Goal: Transaction & Acquisition: Purchase product/service

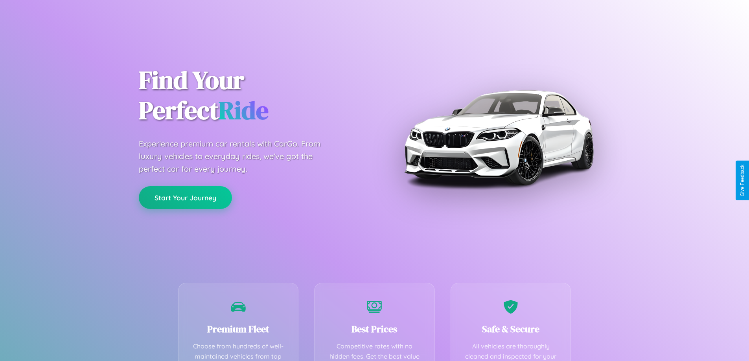
click at [185, 198] on button "Start Your Journey" at bounding box center [185, 197] width 93 height 23
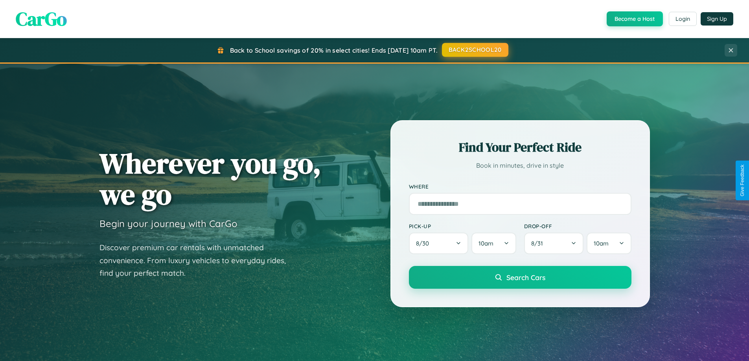
click at [474, 50] on button "BACK2SCHOOL20" at bounding box center [475, 50] width 66 height 14
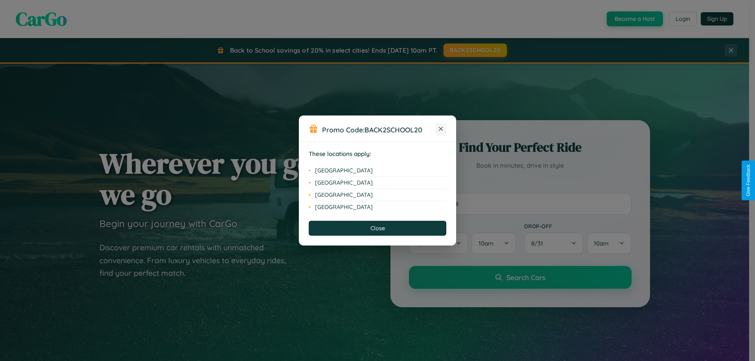
click at [441, 129] on icon at bounding box center [441, 129] width 4 height 4
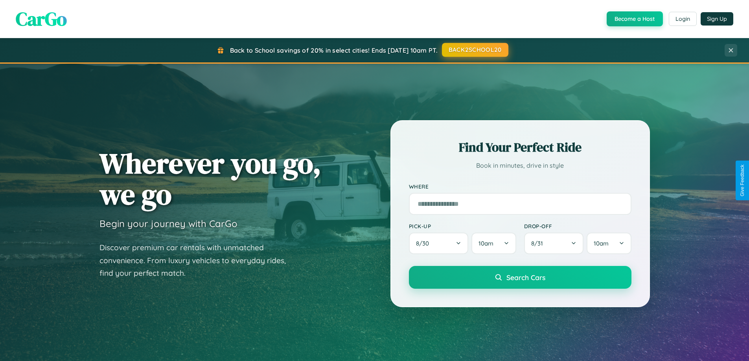
click at [474, 50] on button "BACK2SCHOOL20" at bounding box center [475, 50] width 66 height 14
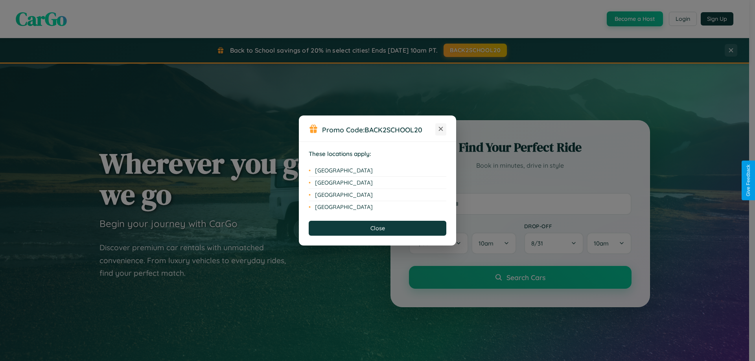
click at [441, 129] on icon at bounding box center [441, 129] width 4 height 4
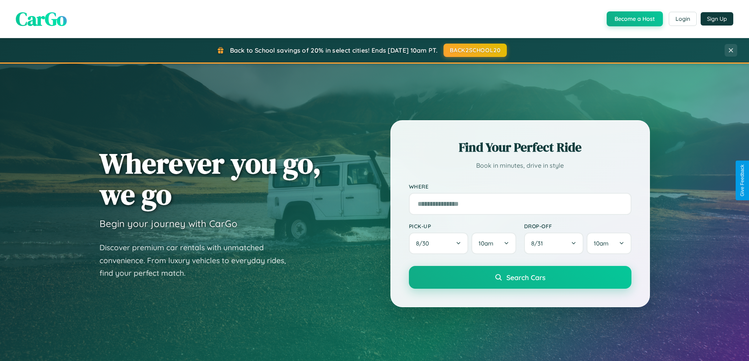
scroll to position [23, 0]
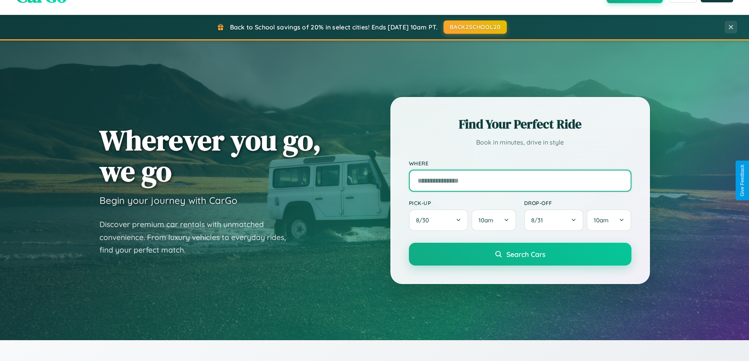
click at [520, 180] on input "text" at bounding box center [520, 181] width 222 height 22
type input "**********"
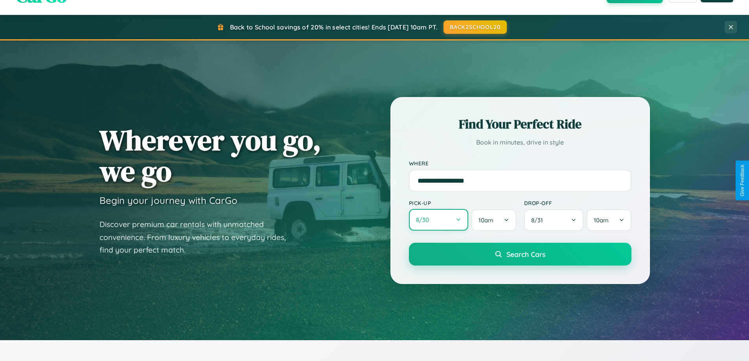
click at [438, 220] on button "8 / 30" at bounding box center [439, 220] width 60 height 22
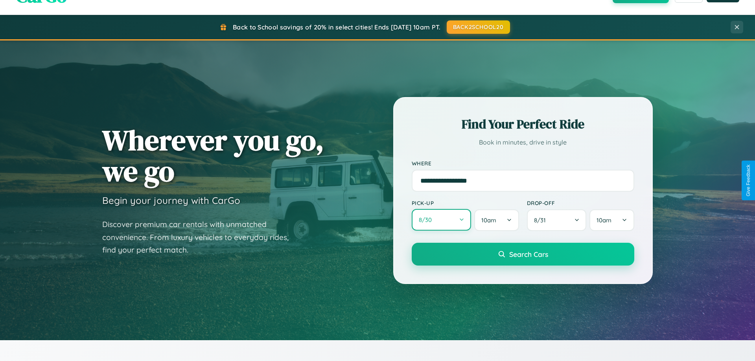
select select "*"
select select "****"
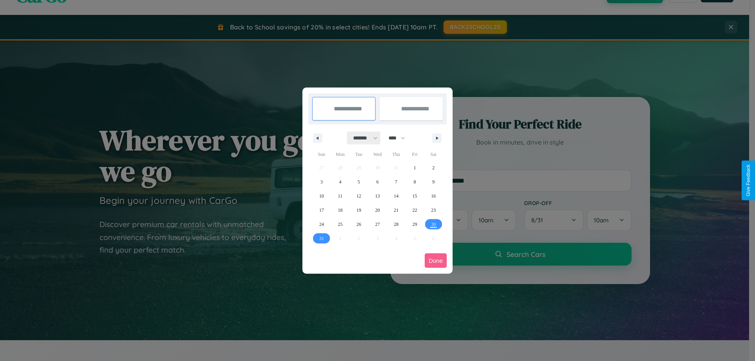
drag, startPoint x: 362, startPoint y: 138, endPoint x: 377, endPoint y: 158, distance: 25.2
click at [362, 138] on select "******* ******** ***** ***** *** **** **** ****** ********* ******* ******** **…" at bounding box center [363, 138] width 33 height 13
select select "*"
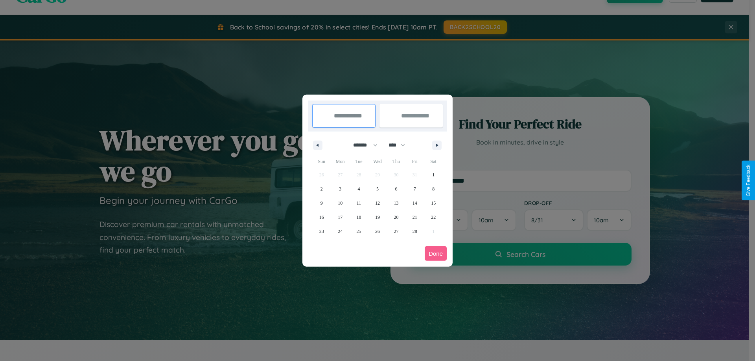
click at [400, 145] on select "**** **** **** **** **** **** **** **** **** **** **** **** **** **** **** ****…" at bounding box center [396, 145] width 24 height 13
select select "****"
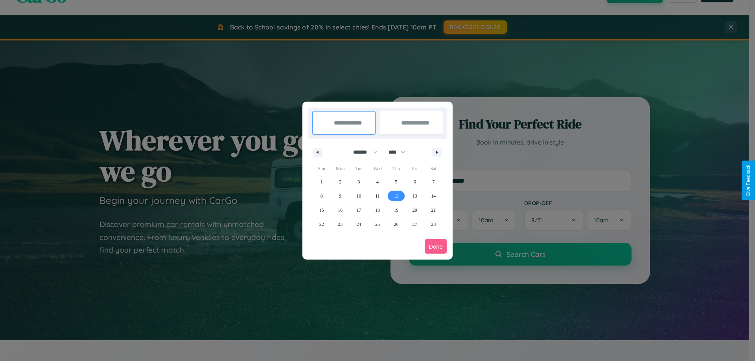
click at [396, 196] on span "12" at bounding box center [395, 196] width 5 height 14
type input "**********"
click at [321, 224] on span "22" at bounding box center [321, 224] width 5 height 14
type input "**********"
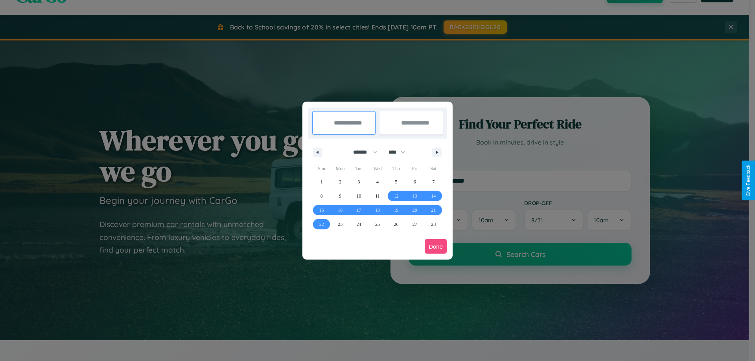
click at [436, 246] on button "Done" at bounding box center [436, 246] width 22 height 15
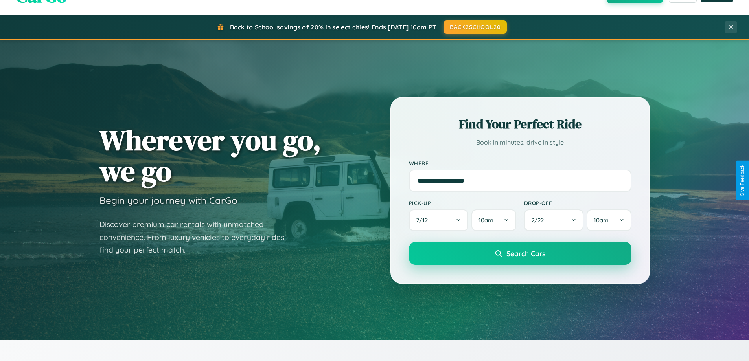
click at [520, 254] on span "Search Cars" at bounding box center [525, 253] width 39 height 9
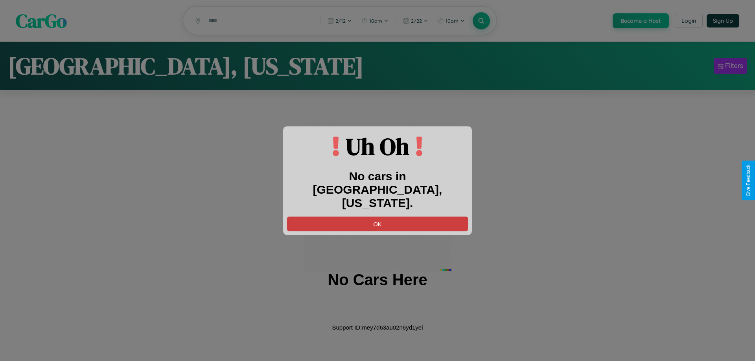
click at [377, 217] on button "OK" at bounding box center [377, 224] width 181 height 15
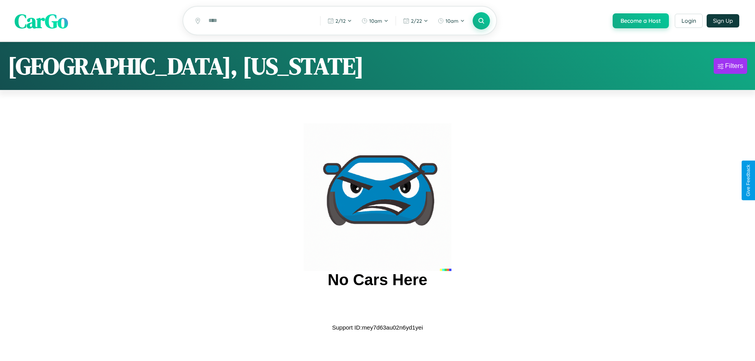
click at [41, 21] on span "CarGo" at bounding box center [41, 20] width 53 height 27
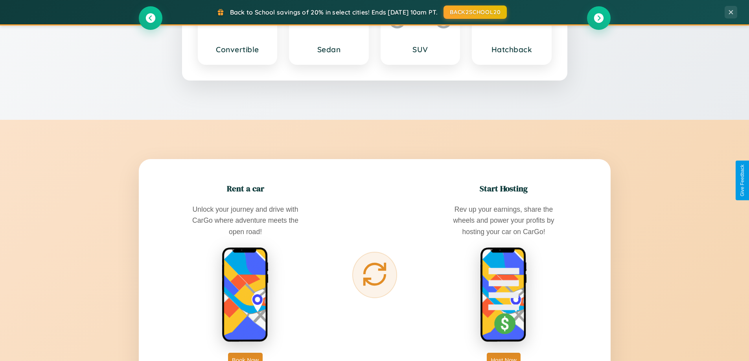
scroll to position [1263, 0]
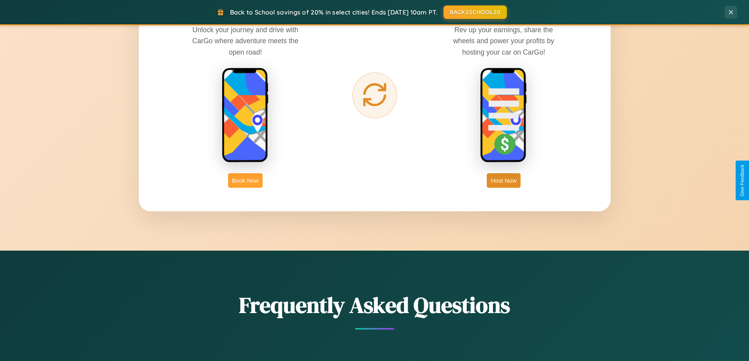
click at [245, 180] on button "Book Now" at bounding box center [245, 180] width 35 height 15
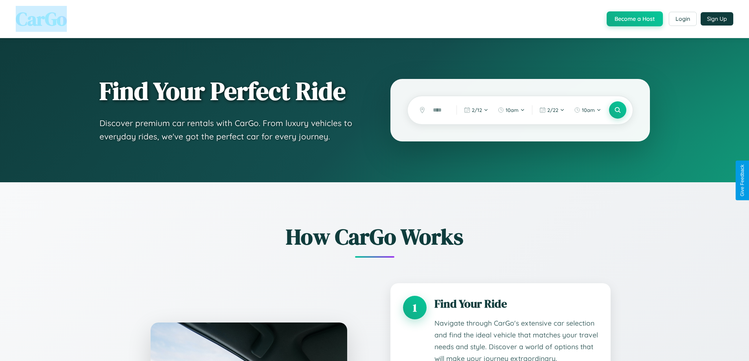
scroll to position [1289, 0]
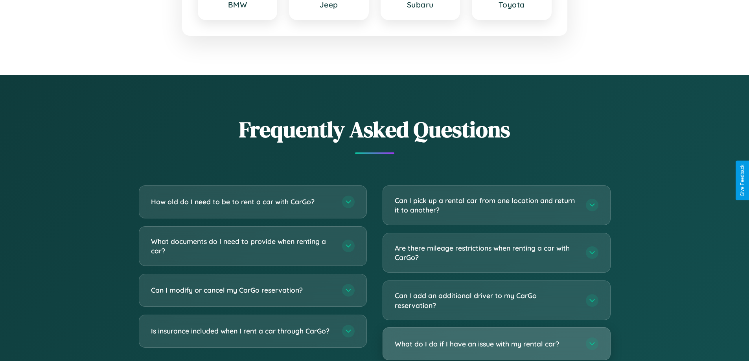
click at [496, 345] on h3 "What do I do if I have an issue with my rental car?" at bounding box center [486, 344] width 183 height 10
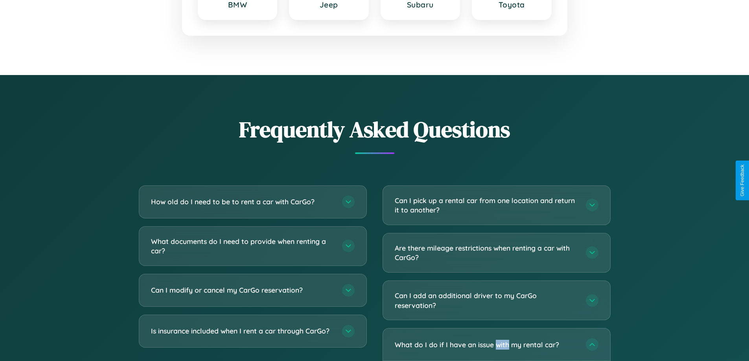
scroll to position [0, 0]
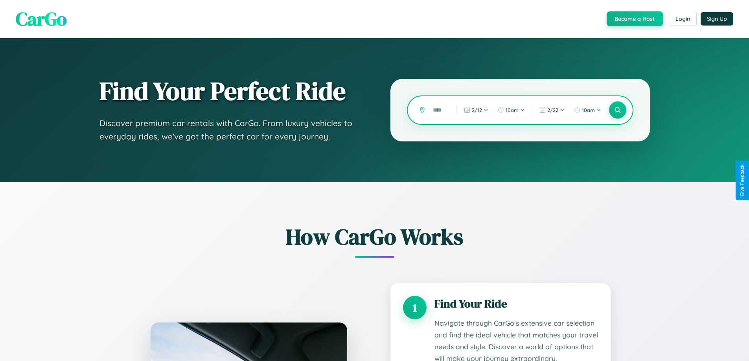
click at [439, 110] on input "text" at bounding box center [439, 110] width 20 height 14
type input "*"
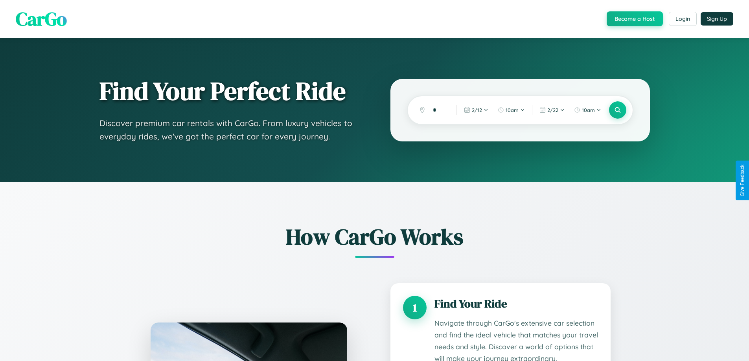
scroll to position [1235, 0]
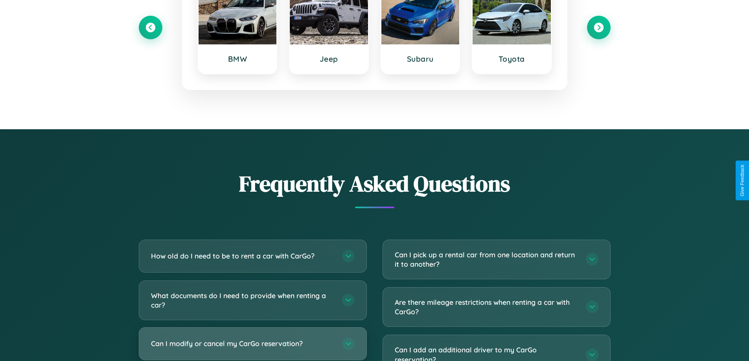
click at [252, 344] on h3 "Can I modify or cancel my CarGo reservation?" at bounding box center [242, 344] width 183 height 10
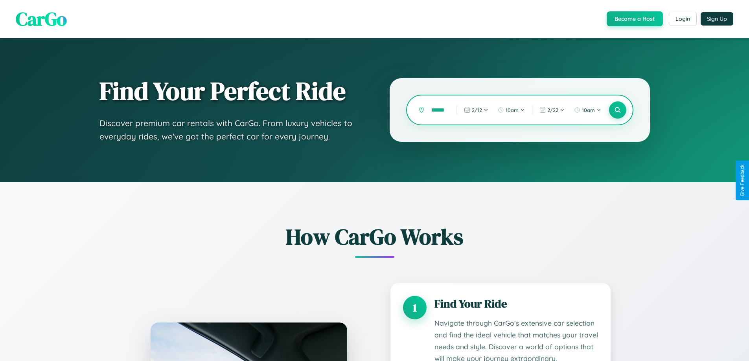
scroll to position [0, 9]
type input "**********"
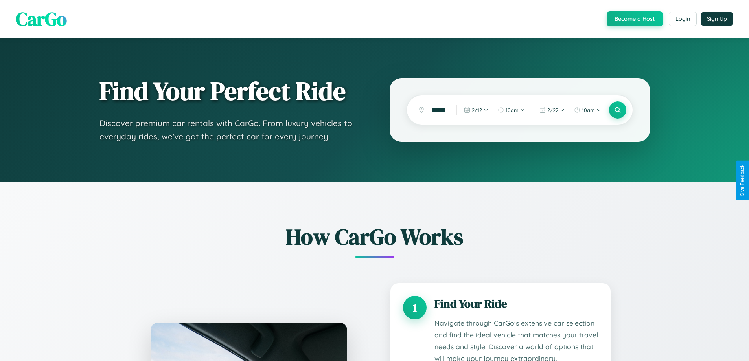
scroll to position [0, 0]
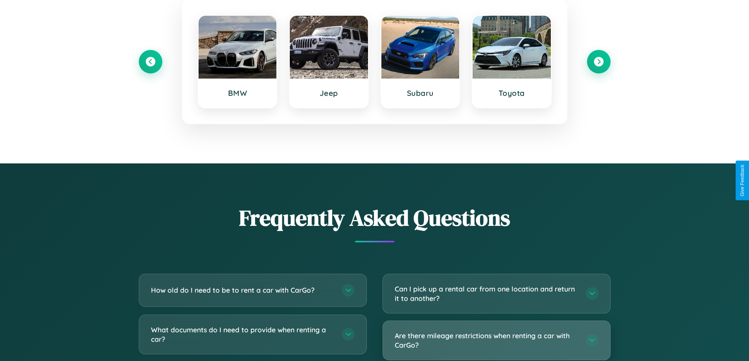
click at [496, 341] on h3 "Are there mileage restrictions when renting a car with CarGo?" at bounding box center [486, 340] width 183 height 19
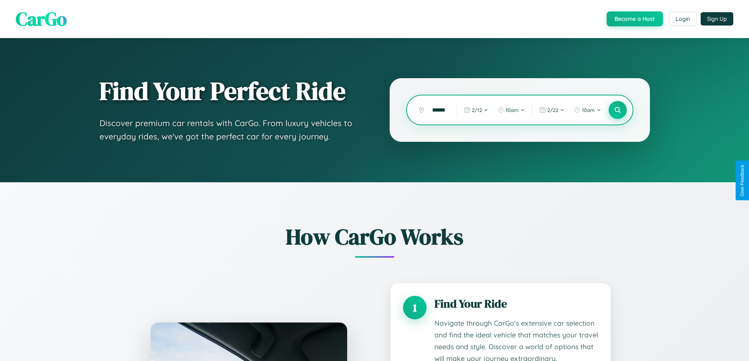
click at [617, 110] on icon at bounding box center [617, 110] width 7 height 7
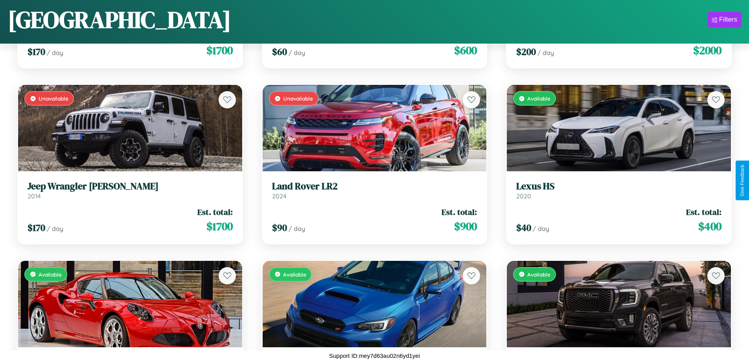
scroll to position [3103, 0]
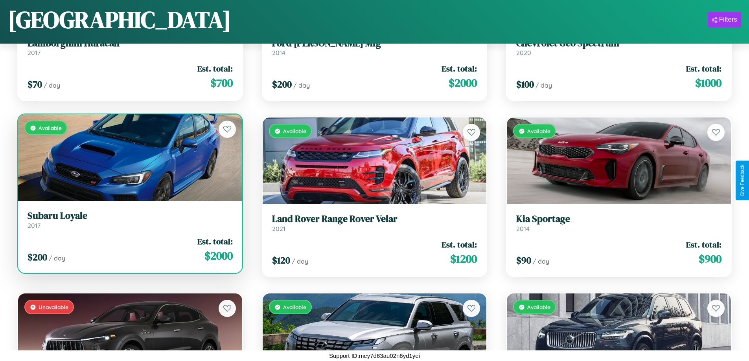
click at [129, 222] on h3 "Subaru Loyale" at bounding box center [130, 215] width 205 height 11
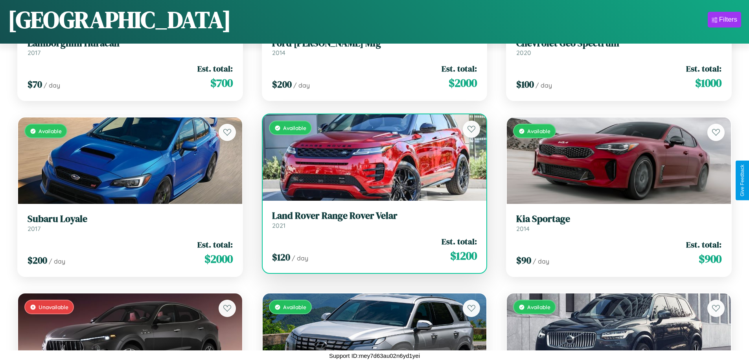
scroll to position [2927, 0]
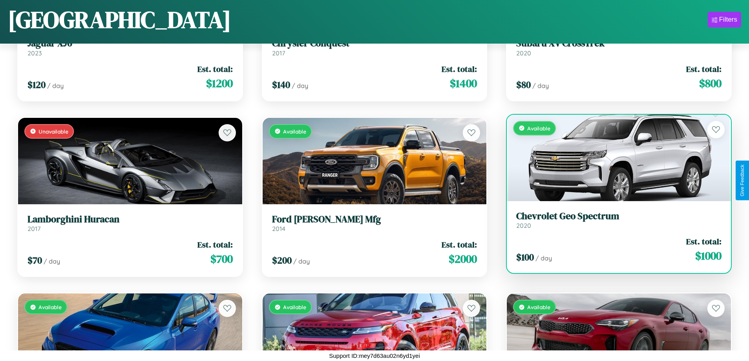
click at [614, 222] on h3 "Chevrolet Geo Spectrum" at bounding box center [618, 216] width 205 height 11
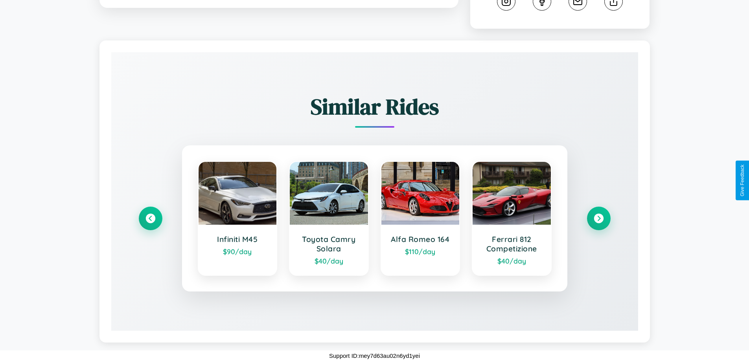
scroll to position [445, 0]
click at [598, 219] on icon at bounding box center [598, 218] width 11 height 11
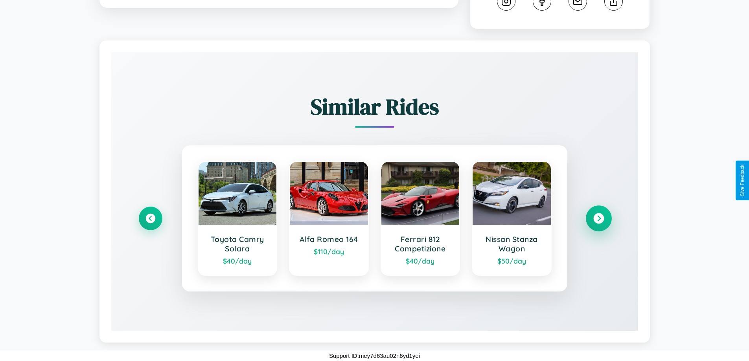
click at [598, 219] on icon at bounding box center [598, 218] width 11 height 11
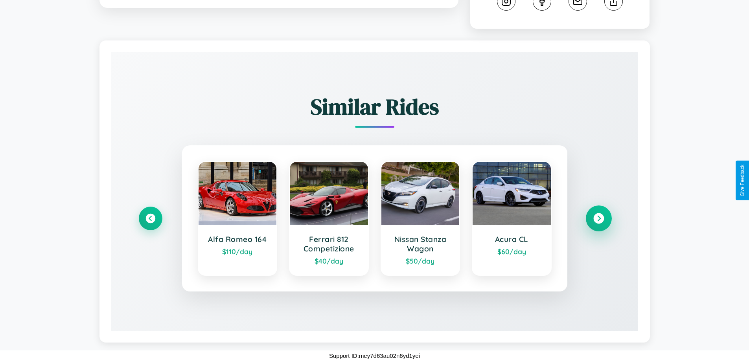
click at [598, 219] on icon at bounding box center [598, 218] width 11 height 11
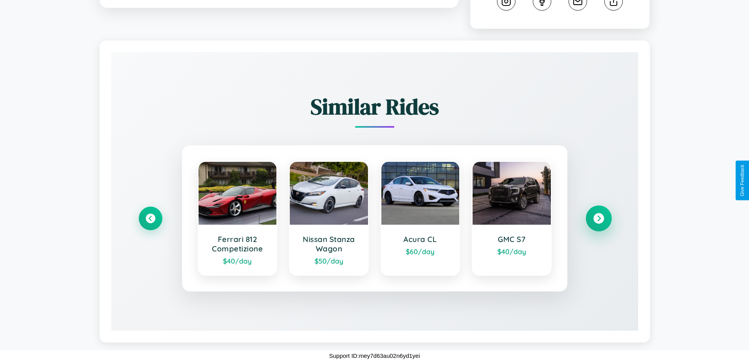
click at [598, 219] on icon at bounding box center [598, 218] width 11 height 11
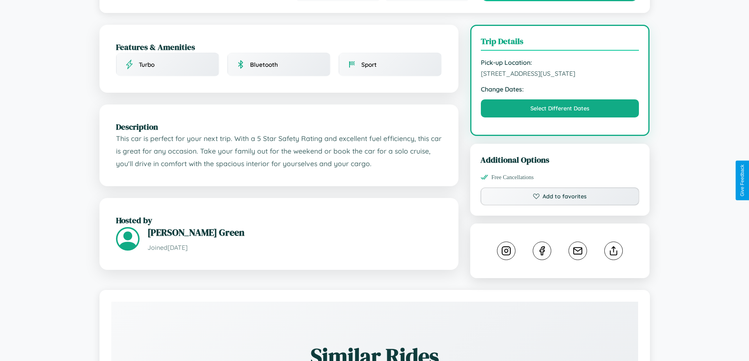
scroll to position [218, 0]
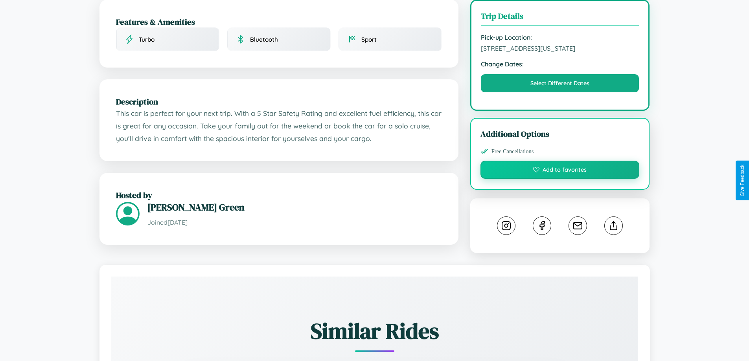
click at [560, 179] on button "Add to favorites" at bounding box center [559, 170] width 159 height 18
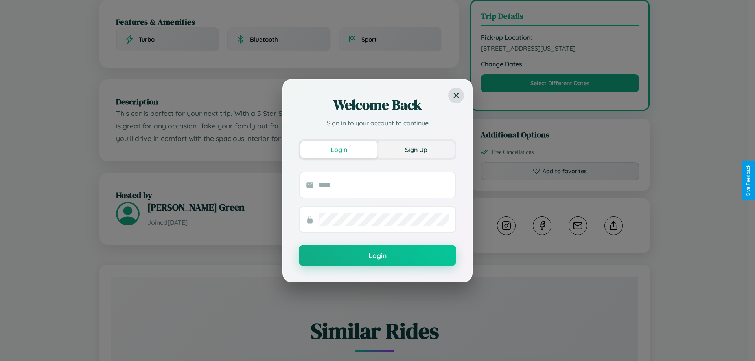
click at [416, 149] on button "Sign Up" at bounding box center [415, 149] width 77 height 17
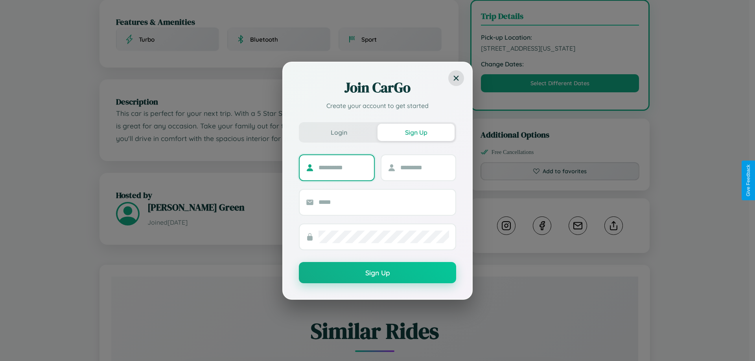
click at [343, 167] on input "text" at bounding box center [342, 168] width 49 height 13
type input "*********"
click at [424, 167] on input "text" at bounding box center [424, 168] width 49 height 13
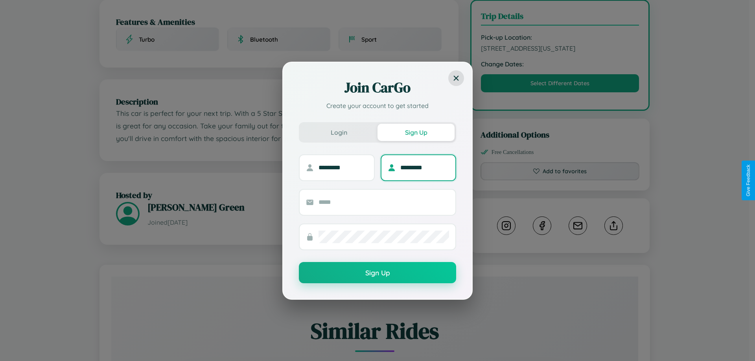
type input "*********"
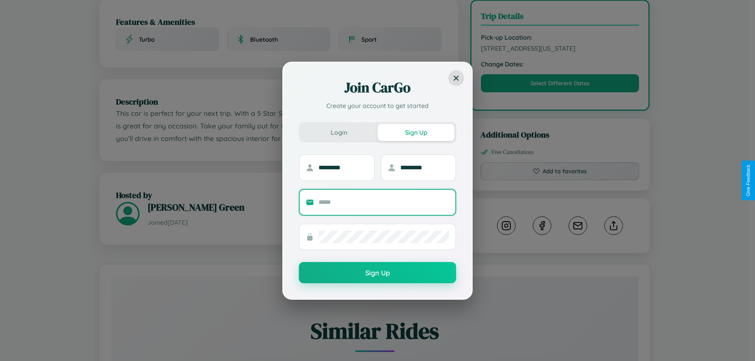
click at [384, 202] on input "text" at bounding box center [383, 202] width 130 height 13
type input "**********"
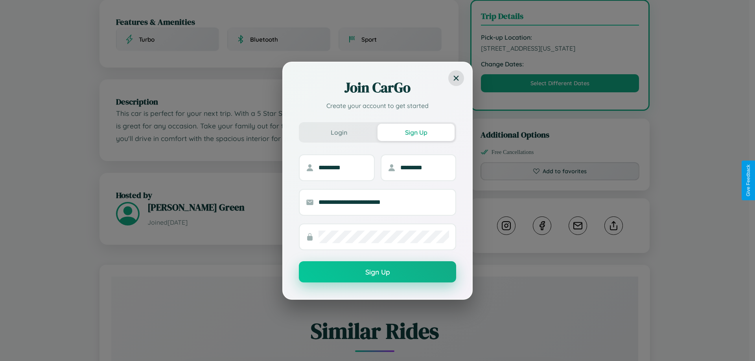
click at [377, 272] on button "Sign Up" at bounding box center [377, 271] width 157 height 21
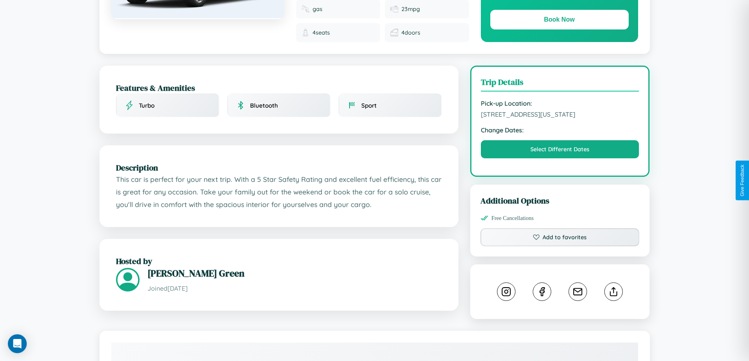
scroll to position [0, 0]
